Goal: Feedback & Contribution: Leave review/rating

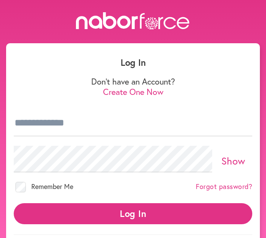
click at [261, 198] on div "Log In Don't have an Account? Create One Now Show Remember Me Forgot password? …" at bounding box center [133, 135] width 266 height 247
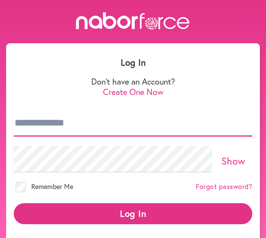
click at [31, 132] on input "email" at bounding box center [133, 123] width 239 height 27
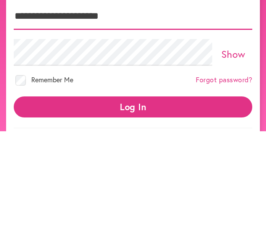
type input "**********"
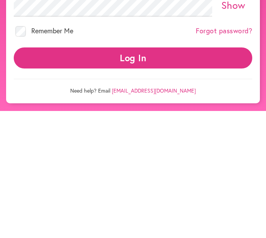
click at [136, 174] on button "Log In" at bounding box center [133, 184] width 239 height 21
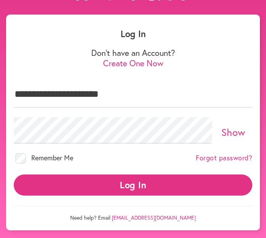
scroll to position [30, 0]
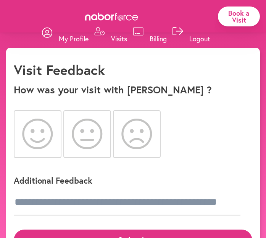
click at [41, 140] on icon at bounding box center [37, 134] width 31 height 31
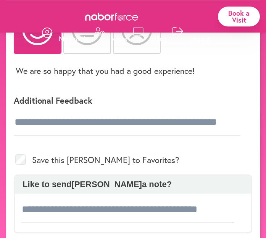
scroll to position [104, 0]
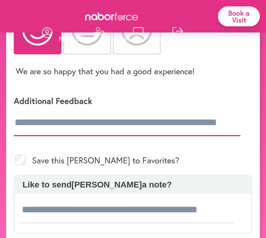
click at [32, 124] on input "text" at bounding box center [127, 122] width 227 height 27
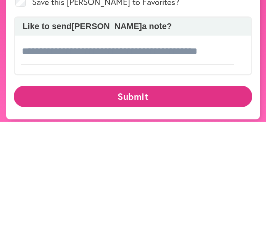
scroll to position [149, 0]
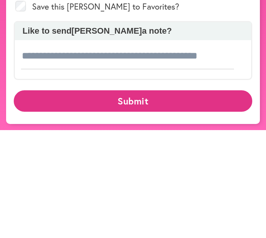
type input "**********"
click at [145, 134] on p "Like to send [PERSON_NAME] a note?" at bounding box center [133, 139] width 229 height 10
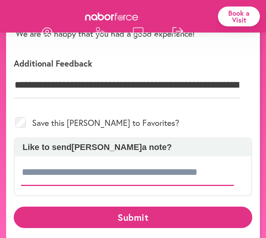
click at [25, 186] on input at bounding box center [127, 172] width 213 height 27
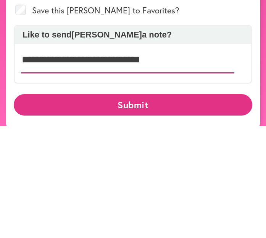
type input "**********"
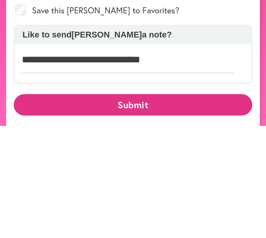
click at [138, 206] on button "Submit" at bounding box center [133, 216] width 239 height 21
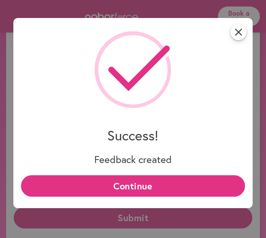
scroll to position [140, 0]
click at [137, 185] on button "Continue" at bounding box center [133, 185] width 224 height 21
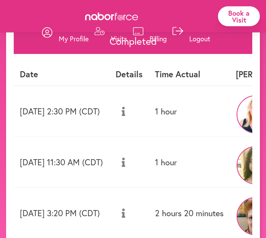
scroll to position [0, 5]
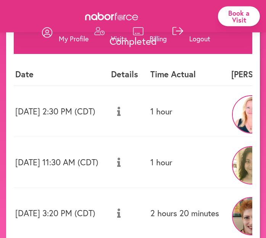
click at [203, 39] on p "Logout" at bounding box center [200, 38] width 21 height 9
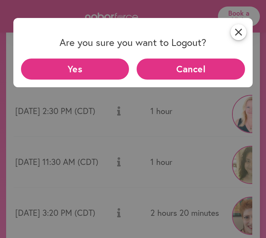
click at [83, 69] on button "Yes" at bounding box center [75, 68] width 109 height 21
